Goal: Task Accomplishment & Management: Complete application form

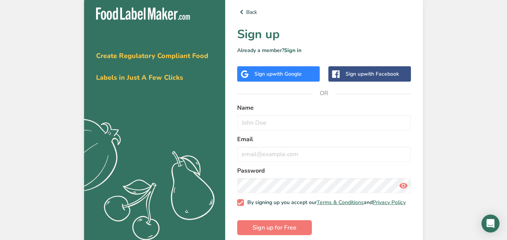
click at [256, 72] on div "Sign up with Google" at bounding box center [277, 74] width 47 height 8
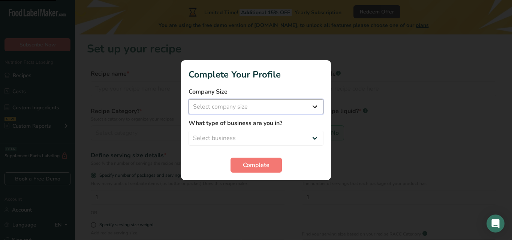
click at [267, 112] on select "Select company size Fewer than 10 Employees 10 to 50 Employees 51 to 500 Employ…" at bounding box center [256, 106] width 135 height 15
select select "1"
click at [189, 99] on select "Select company size Fewer than 10 Employees 10 to 50 Employees 51 to 500 Employ…" at bounding box center [256, 106] width 135 height 15
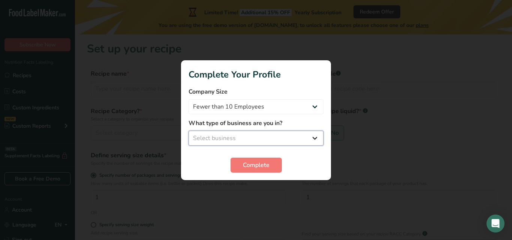
click at [254, 137] on select "Select business Packaged Food Manufacturer Restaurant & Cafe Bakery Meal Plans …" at bounding box center [256, 138] width 135 height 15
click at [260, 142] on select "Select business Packaged Food Manufacturer Restaurant & Cafe Bakery Meal Plans …" at bounding box center [256, 138] width 135 height 15
select select "8"
click at [189, 131] on select "Select business Packaged Food Manufacturer Restaurant & Cafe Bakery Meal Plans …" at bounding box center [256, 138] width 135 height 15
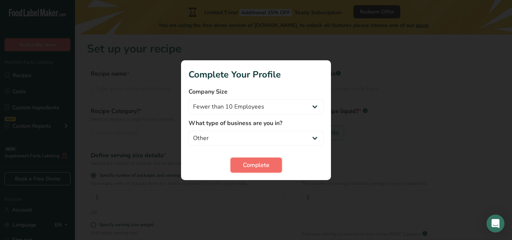
click at [259, 162] on span "Complete" at bounding box center [256, 165] width 27 height 9
